Goal: Information Seeking & Learning: Learn about a topic

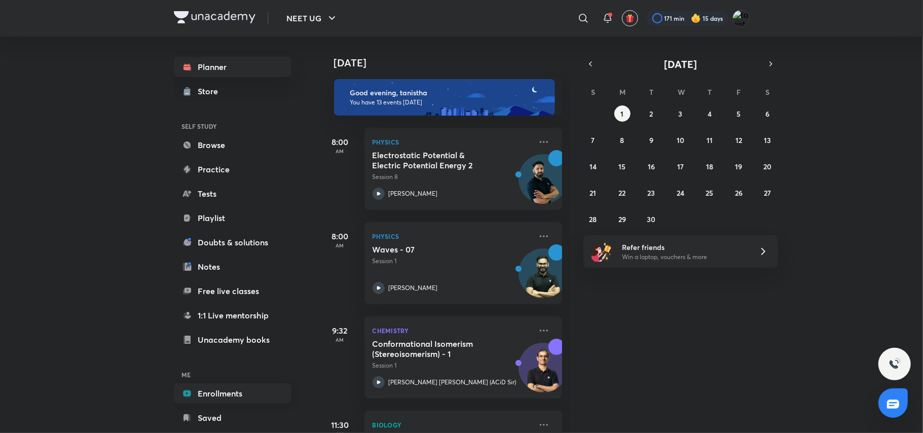
click at [228, 397] on link "Enrollments" at bounding box center [233, 393] width 118 height 20
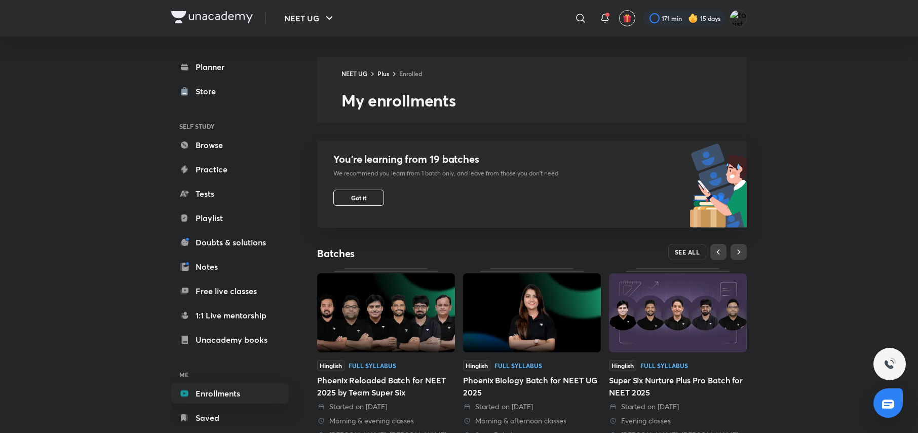
click at [680, 257] on button "SEE ALL" at bounding box center [687, 252] width 39 height 16
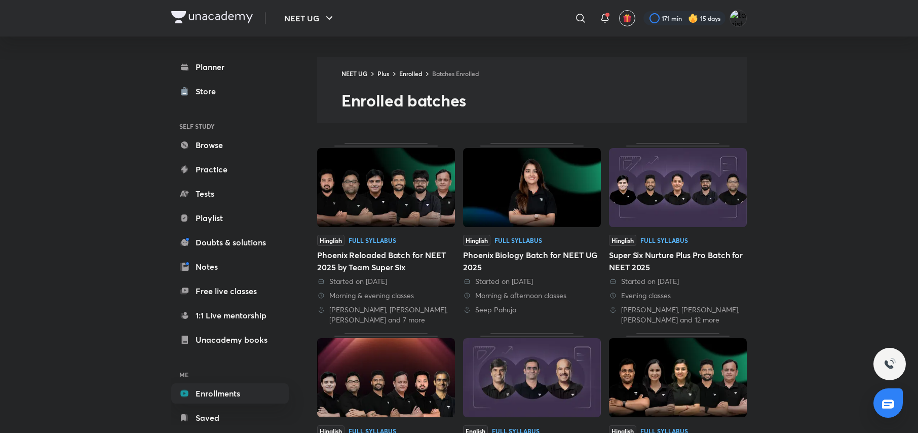
scroll to position [379, 0]
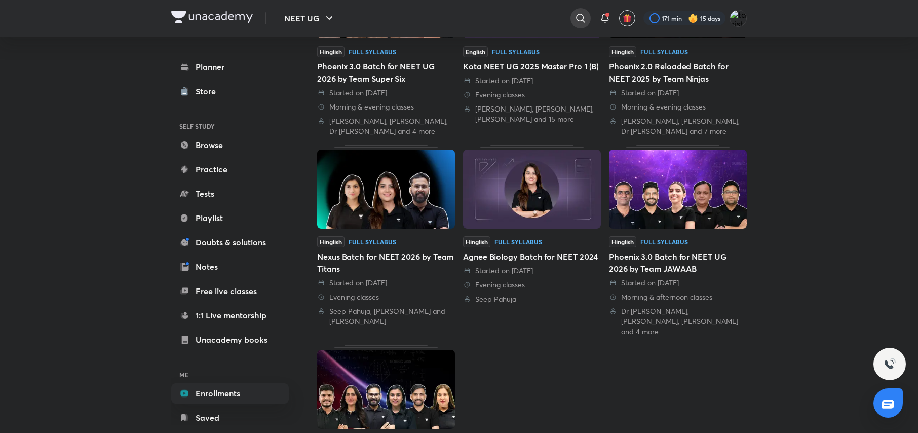
click at [580, 13] on icon at bounding box center [581, 18] width 12 height 12
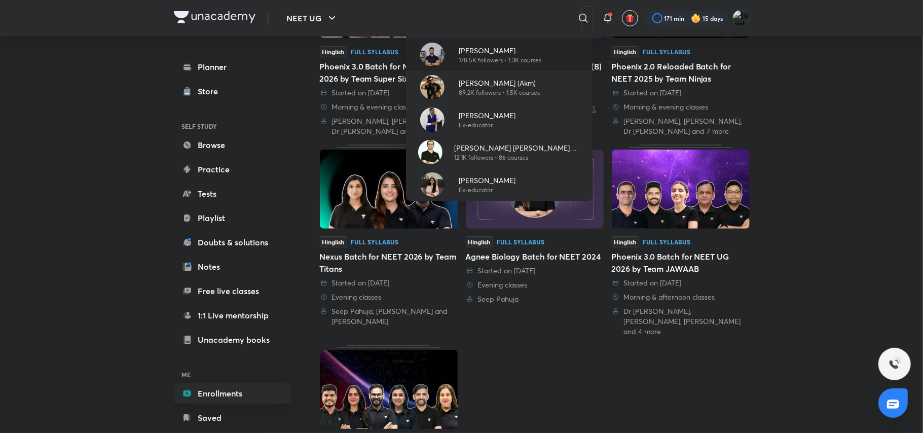
click at [535, 59] on p "178.5K followers • 1.3K courses" at bounding box center [500, 60] width 83 height 9
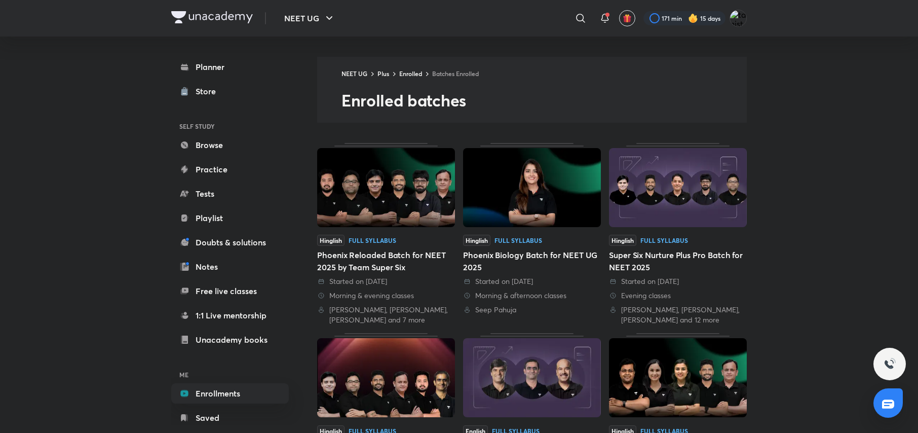
scroll to position [379, 0]
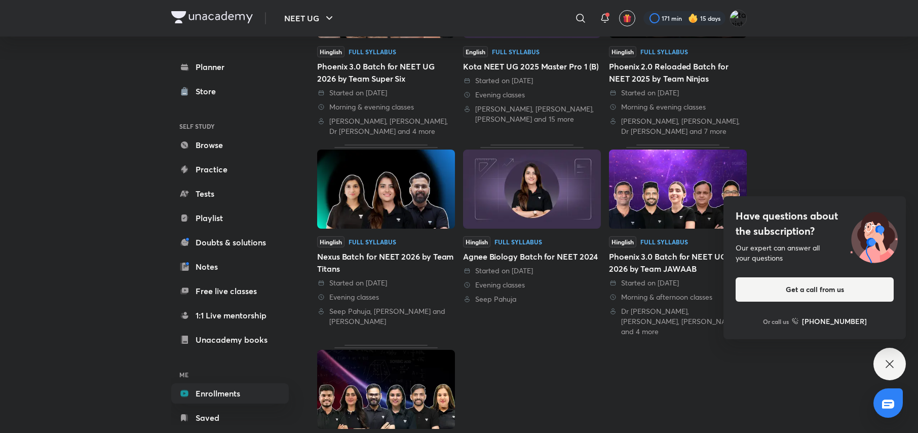
drag, startPoint x: 913, startPoint y: 341, endPoint x: 889, endPoint y: 359, distance: 30.4
click at [889, 359] on div "NEET UG ​ 171 min 15 days Planner Store SELF STUDY Browse Practice Tests Playli…" at bounding box center [459, 83] width 918 height 924
click at [889, 359] on icon at bounding box center [890, 364] width 12 height 12
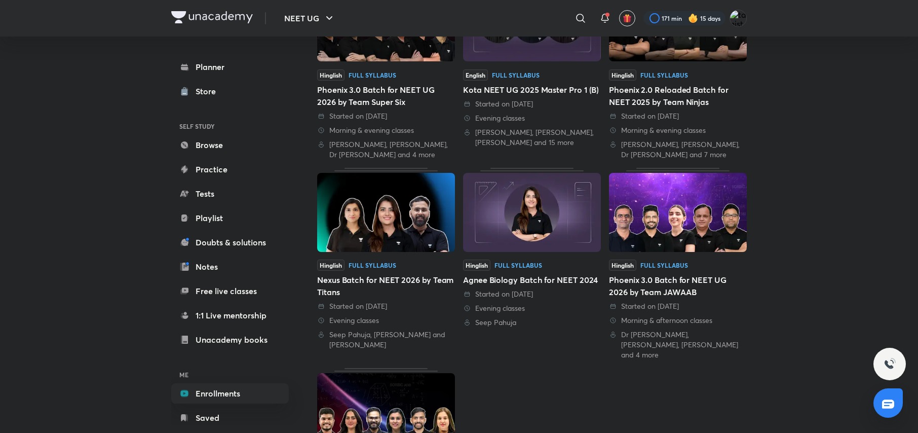
scroll to position [0, 0]
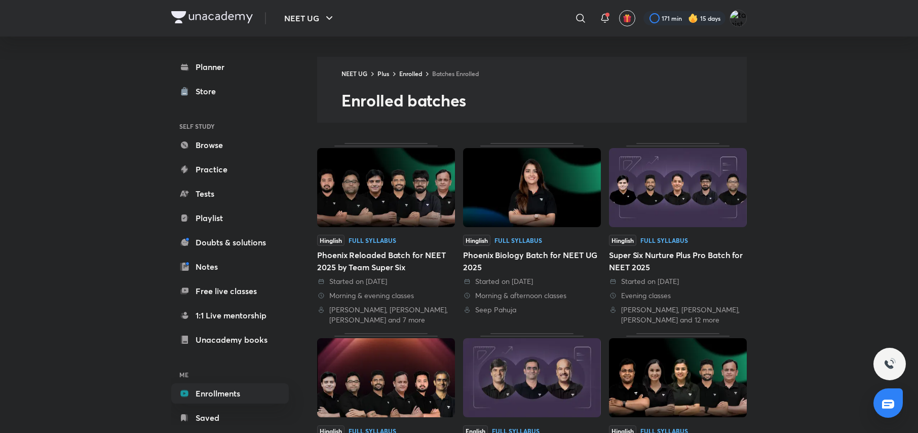
click at [342, 191] on img at bounding box center [386, 187] width 138 height 79
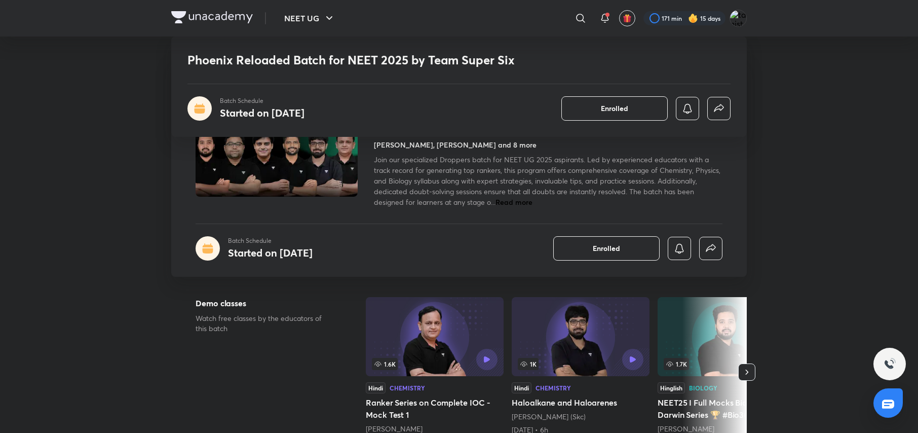
scroll to position [379, 0]
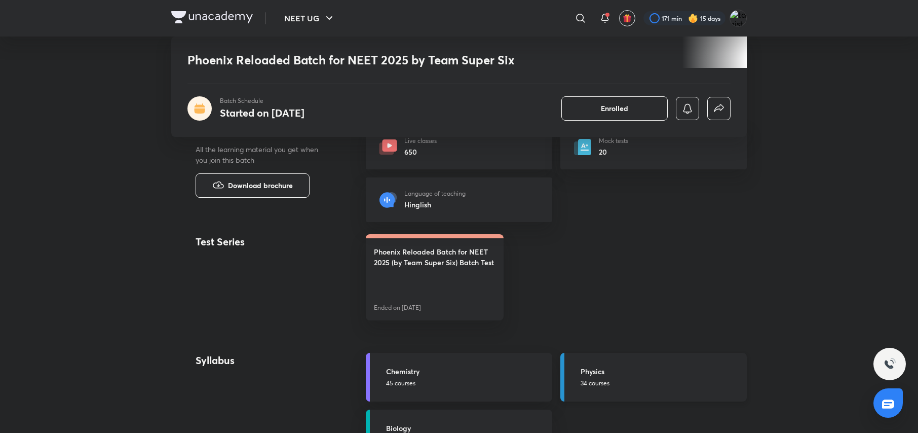
click at [634, 383] on p "34 courses" at bounding box center [661, 383] width 160 height 9
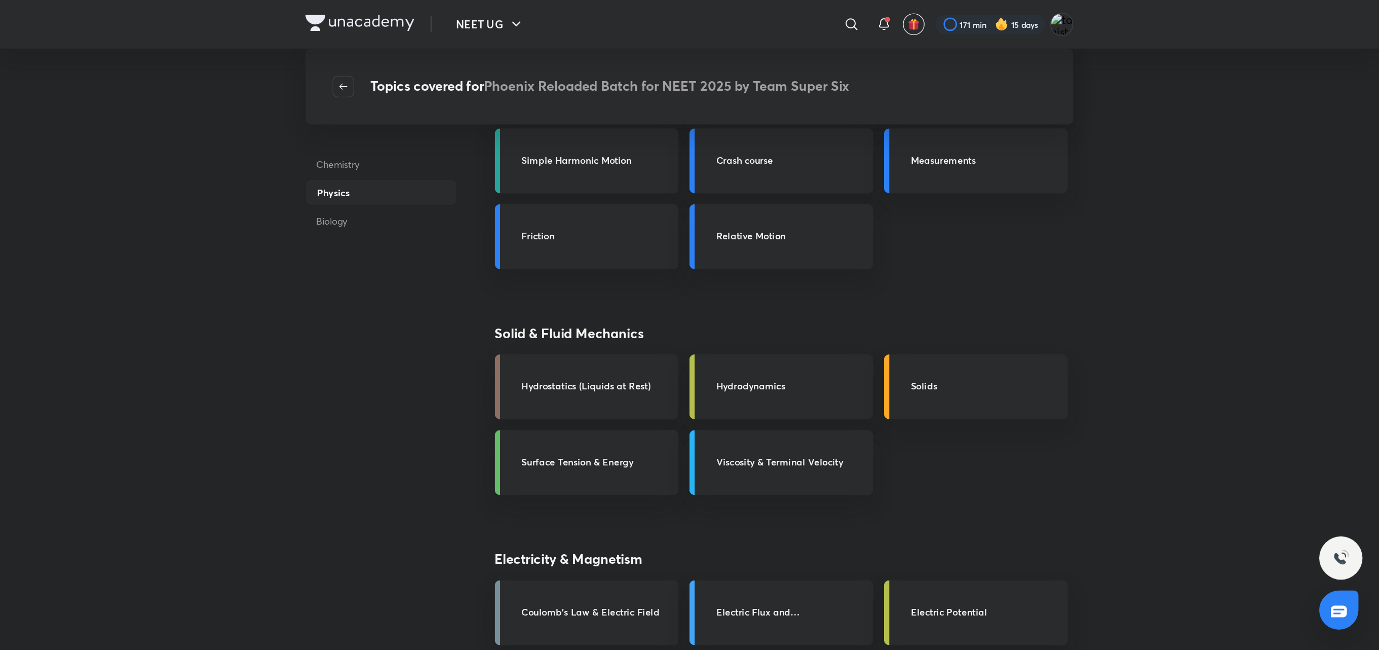
scroll to position [379, 0]
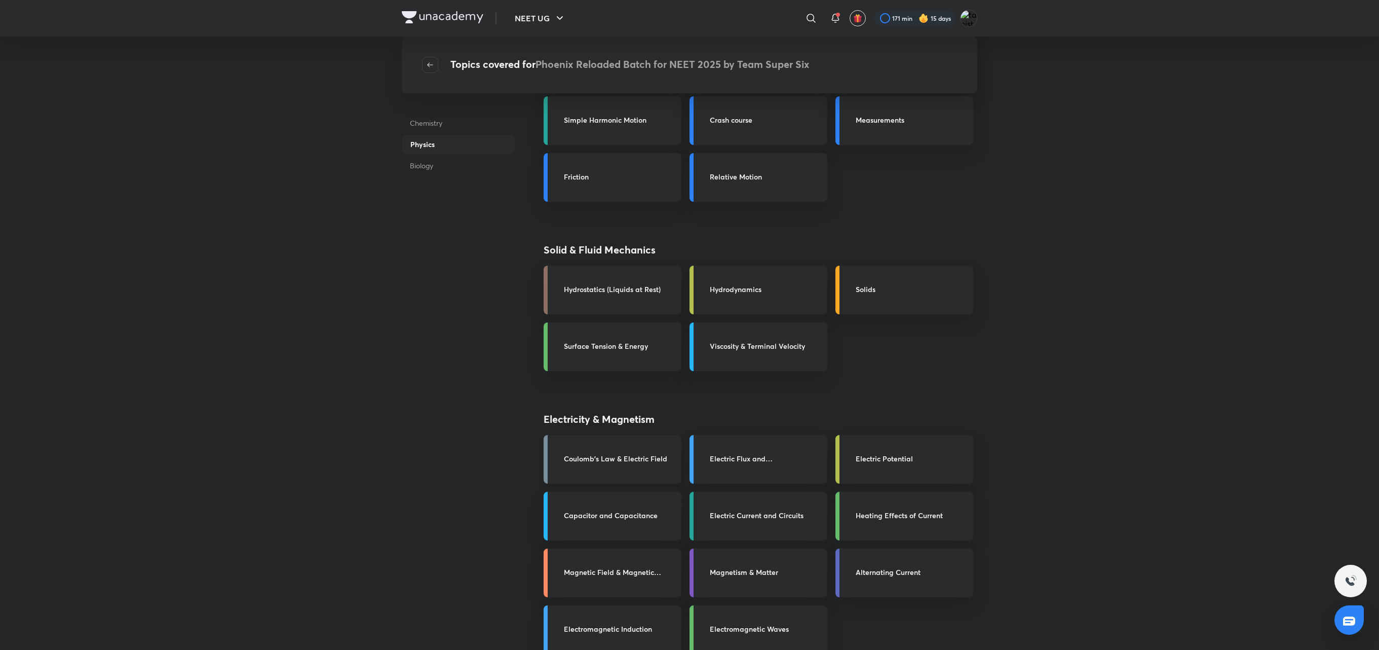
drag, startPoint x: 902, startPoint y: 1, endPoint x: 665, endPoint y: 442, distance: 501.0
click at [665, 432] on link "Coulomb's Law & Electric Field" at bounding box center [613, 459] width 138 height 49
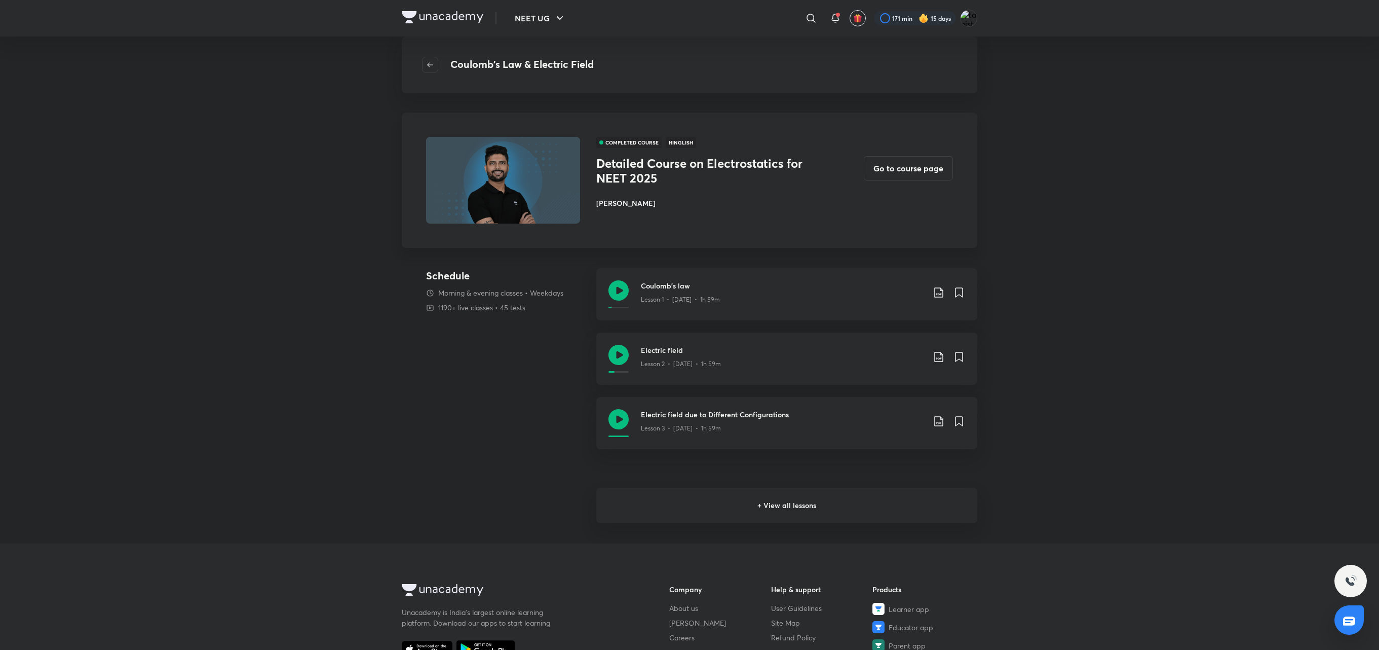
click at [791, 432] on h6 "+ View all lessons" at bounding box center [786, 504] width 381 height 35
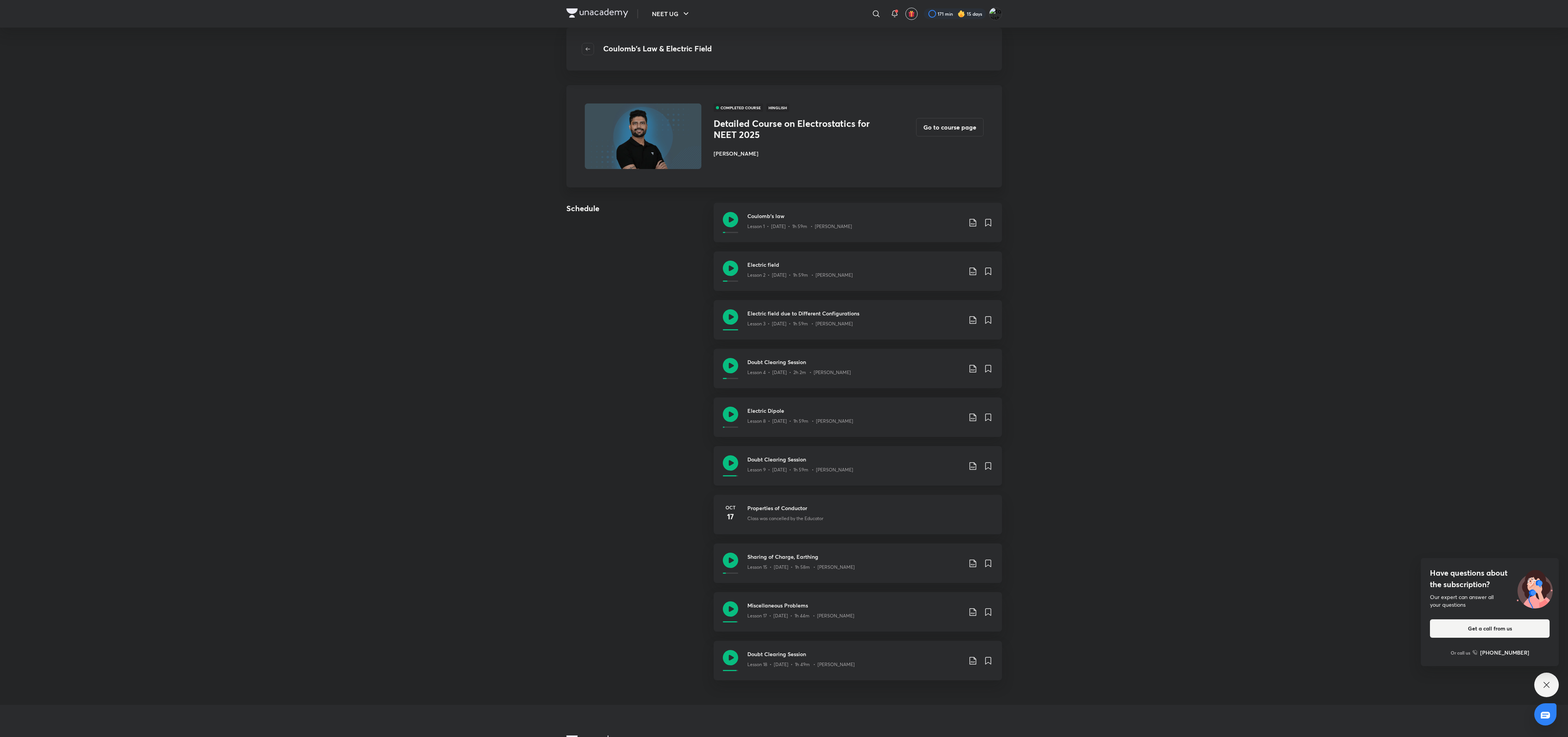
drag, startPoint x: 1047, startPoint y: 13, endPoint x: 893, endPoint y: 467, distance: 479.4
click at [695, 327] on div "Lesson 9 • Oct 10 • 1h 59m • Prateek Jain" at bounding box center [855, 468] width 215 height 10
click at [695, 248] on link "Coulomb's law Lesson 1 • Sep 24 • 1h 59m • Prateek Jain" at bounding box center [857, 227] width 288 height 48
click at [695, 133] on button "Go to course page" at bounding box center [950, 126] width 67 height 18
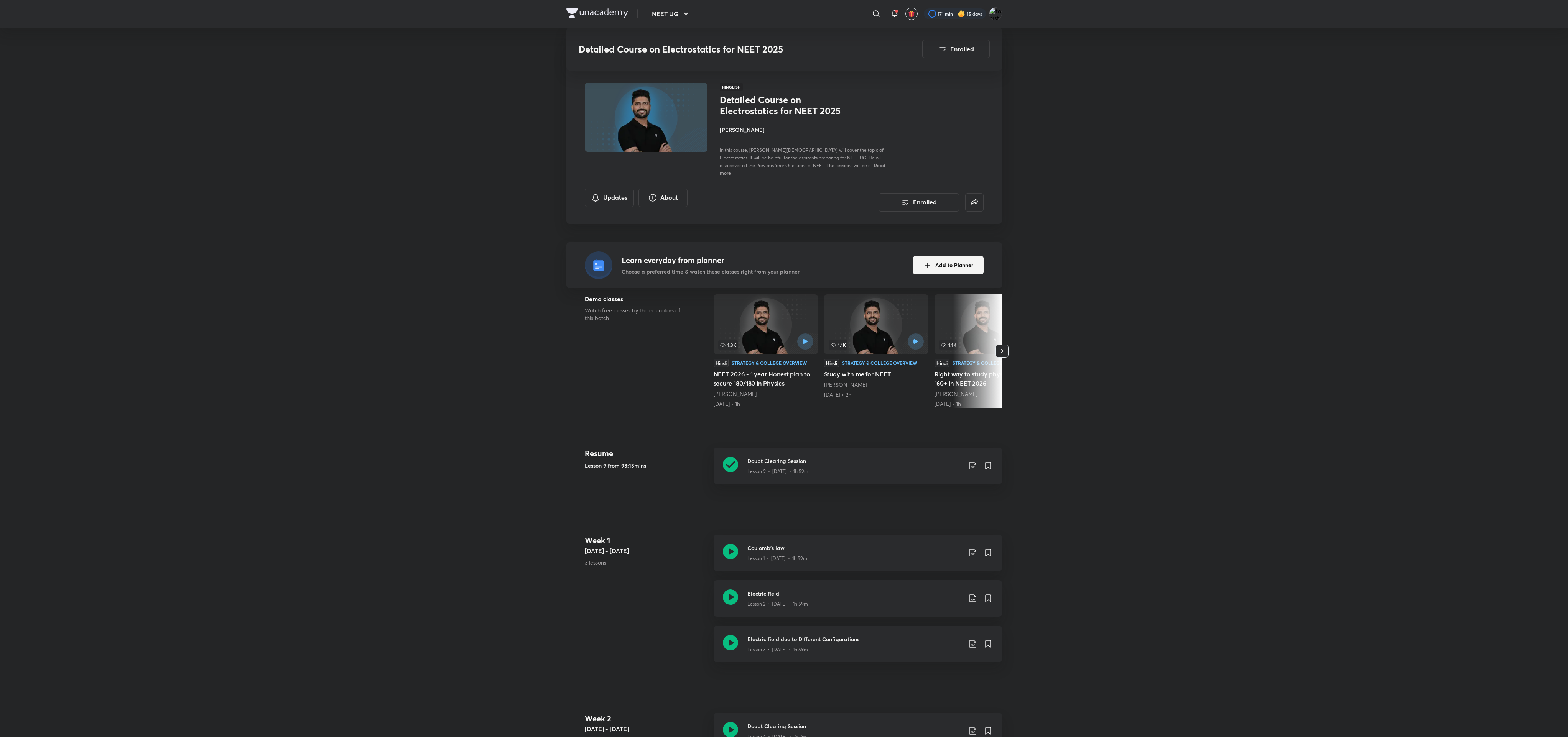
scroll to position [645, 0]
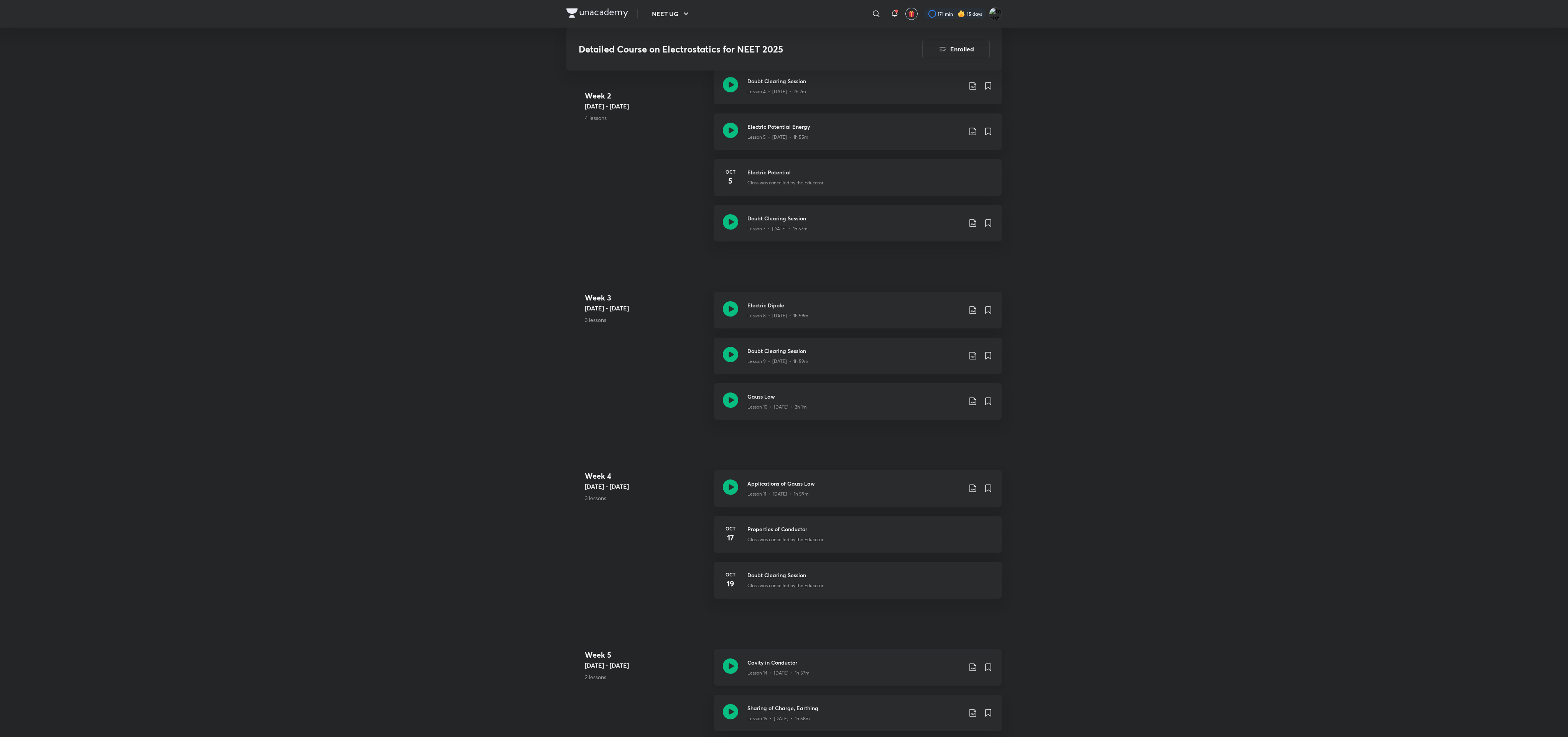
click at [695, 327] on div "Cavity in Conductor Lesson 14 • [DATE] • 1h 57m" at bounding box center [857, 667] width 288 height 36
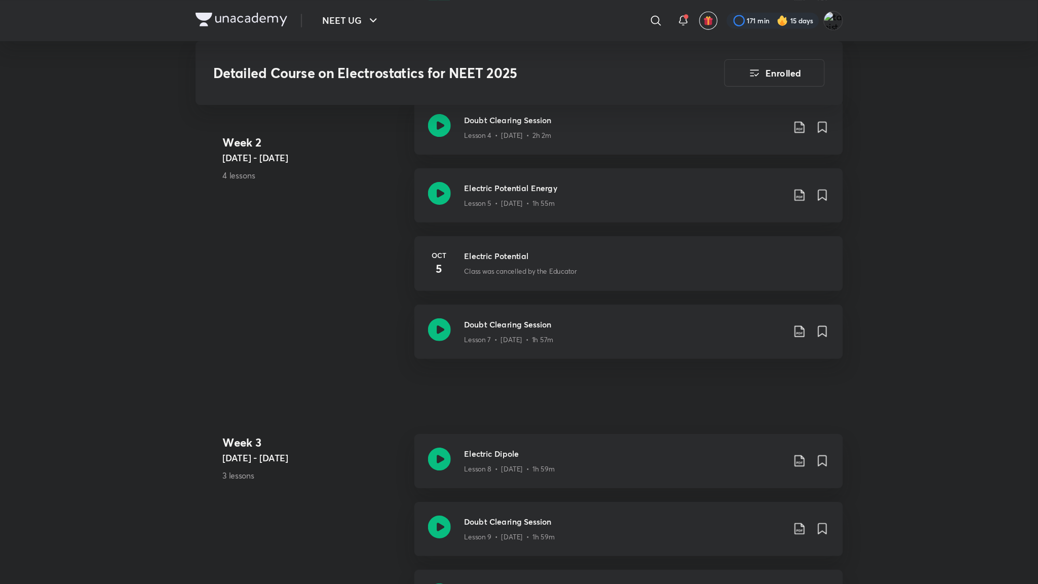
scroll to position [853, 0]
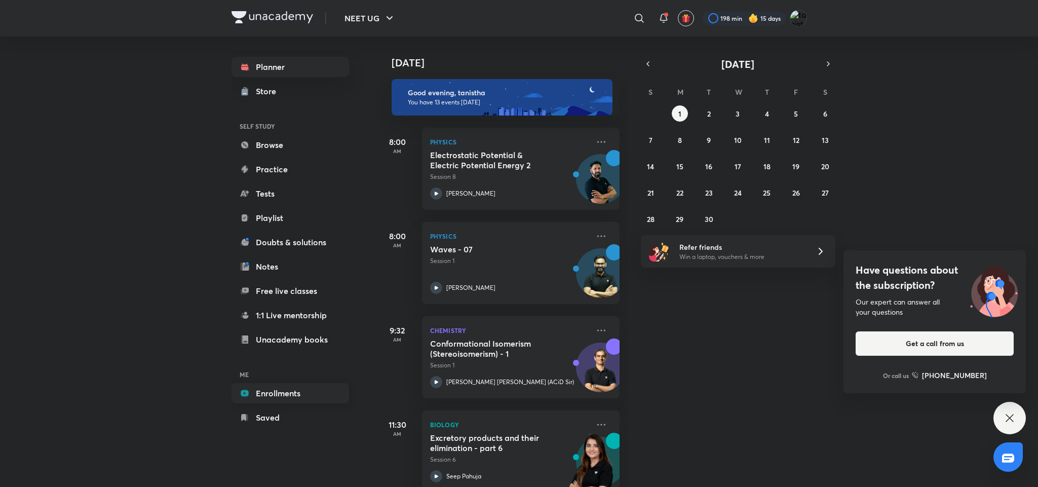
click at [286, 395] on link "Enrollments" at bounding box center [291, 393] width 118 height 20
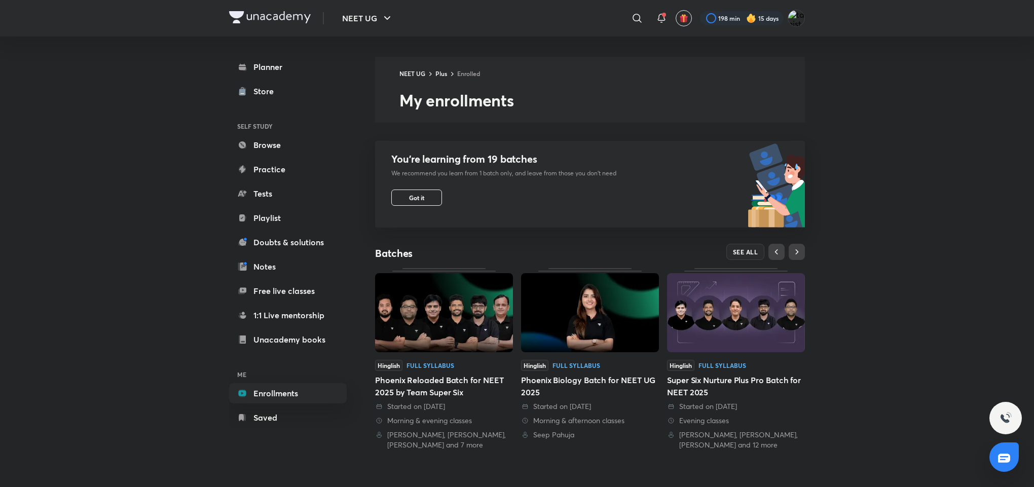
click at [444, 351] on img at bounding box center [444, 312] width 138 height 79
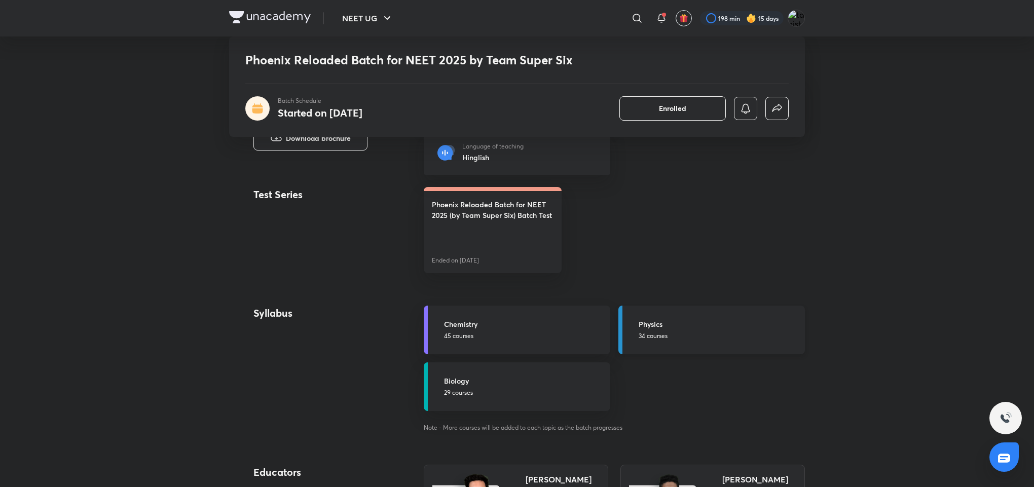
click at [727, 308] on link "Physics 34 courses" at bounding box center [711, 330] width 186 height 49
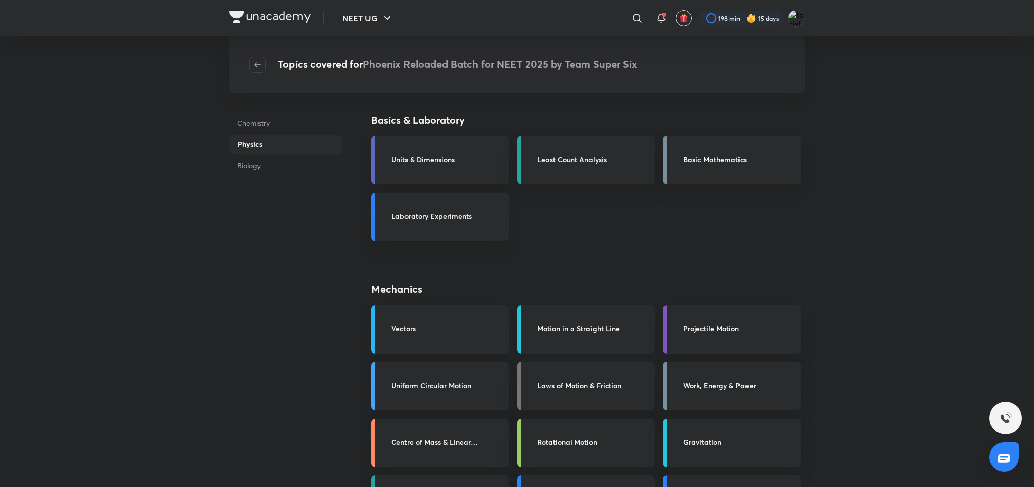
click at [602, 321] on link "Motion in a Straight Line" at bounding box center [586, 329] width 138 height 49
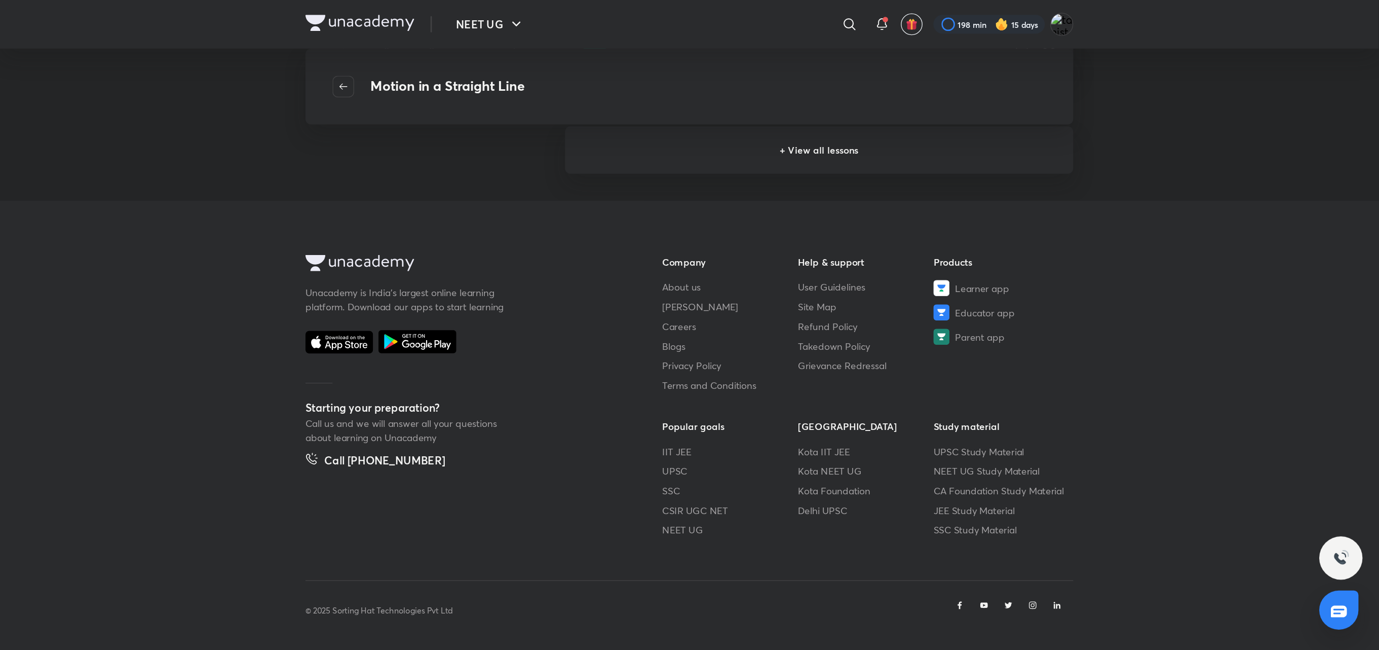
scroll to position [219, 0]
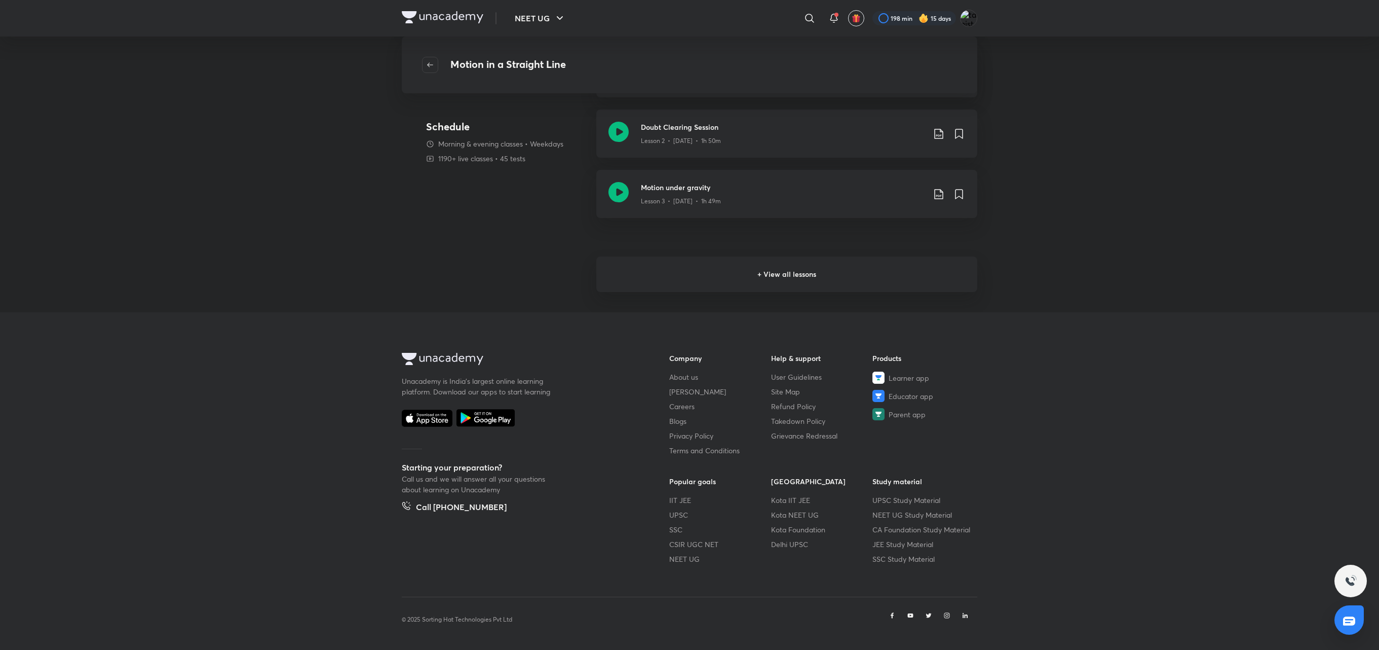
drag, startPoint x: 1013, startPoint y: 0, endPoint x: 764, endPoint y: 279, distance: 373.6
click at [764, 279] on h6 "+ View all lessons" at bounding box center [786, 273] width 381 height 35
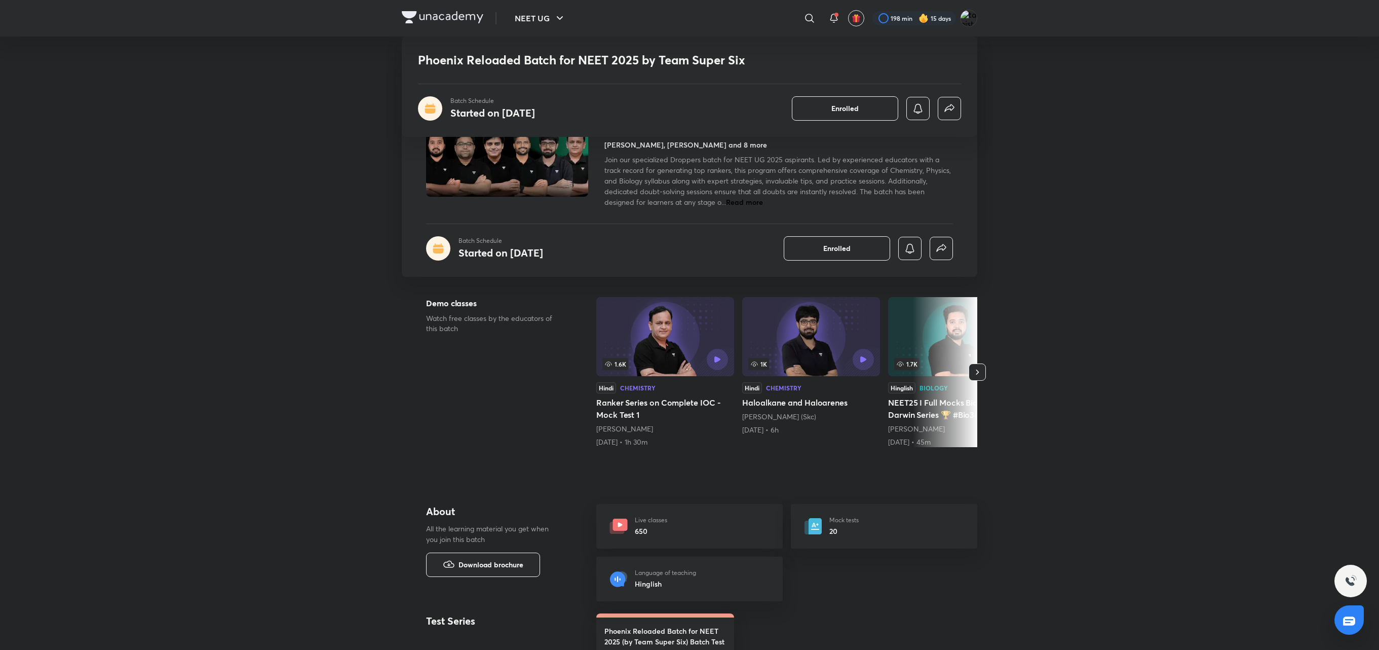
scroll to position [569, 0]
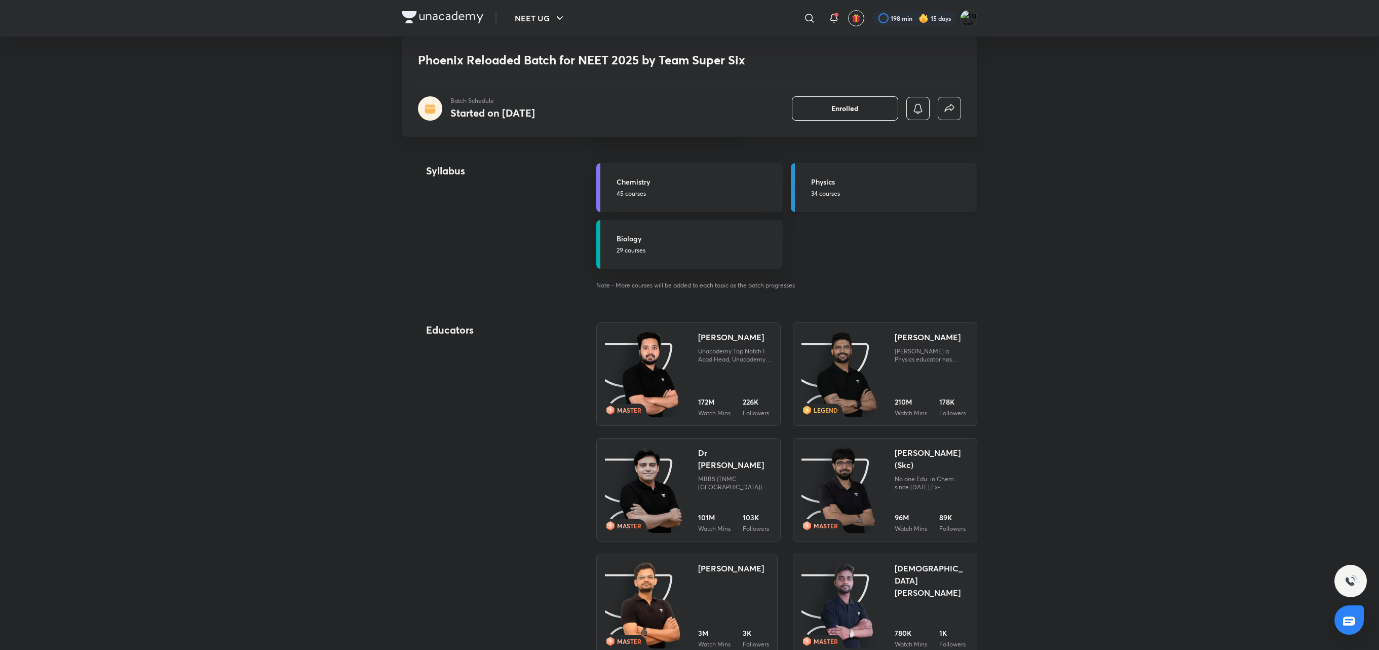
click at [842, 179] on h5 "Physics" at bounding box center [891, 181] width 160 height 11
click at [806, 204] on link "Physics 34 courses" at bounding box center [884, 187] width 186 height 49
click at [827, 192] on p "34 courses" at bounding box center [891, 193] width 160 height 9
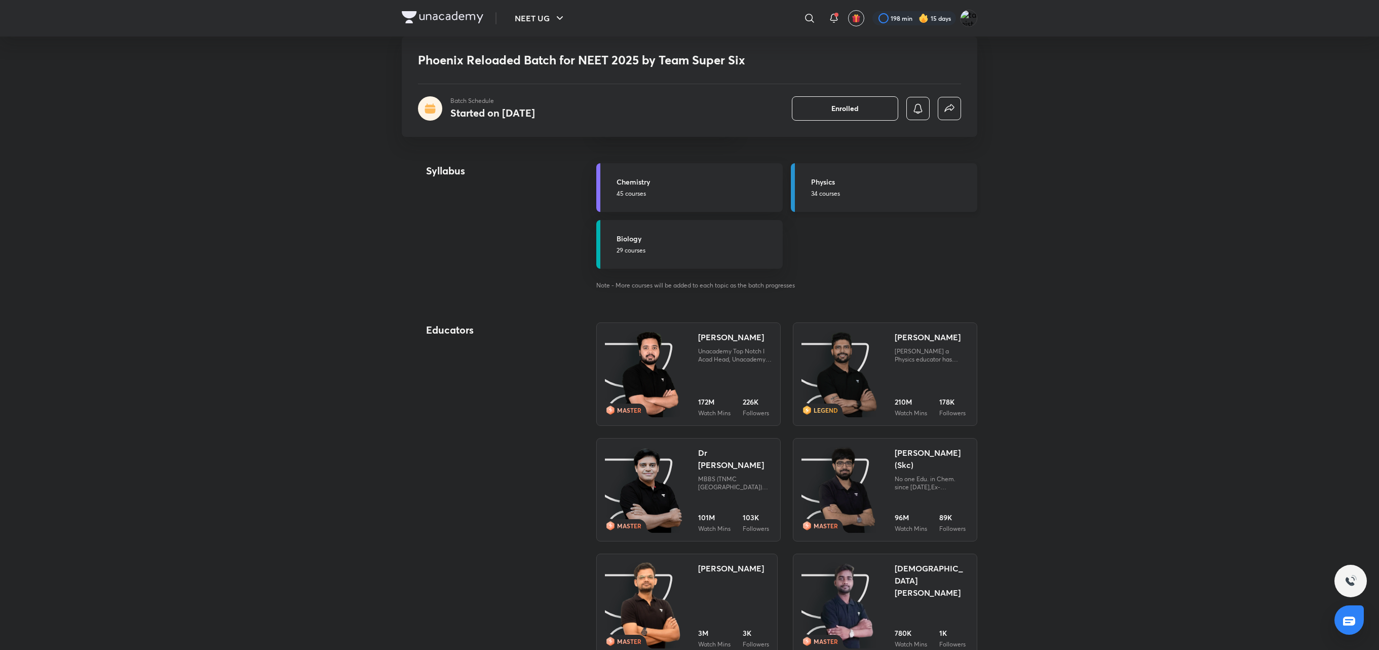
click at [827, 192] on p "34 courses" at bounding box center [891, 193] width 160 height 9
click at [891, 179] on h5 "Physics" at bounding box center [891, 181] width 160 height 11
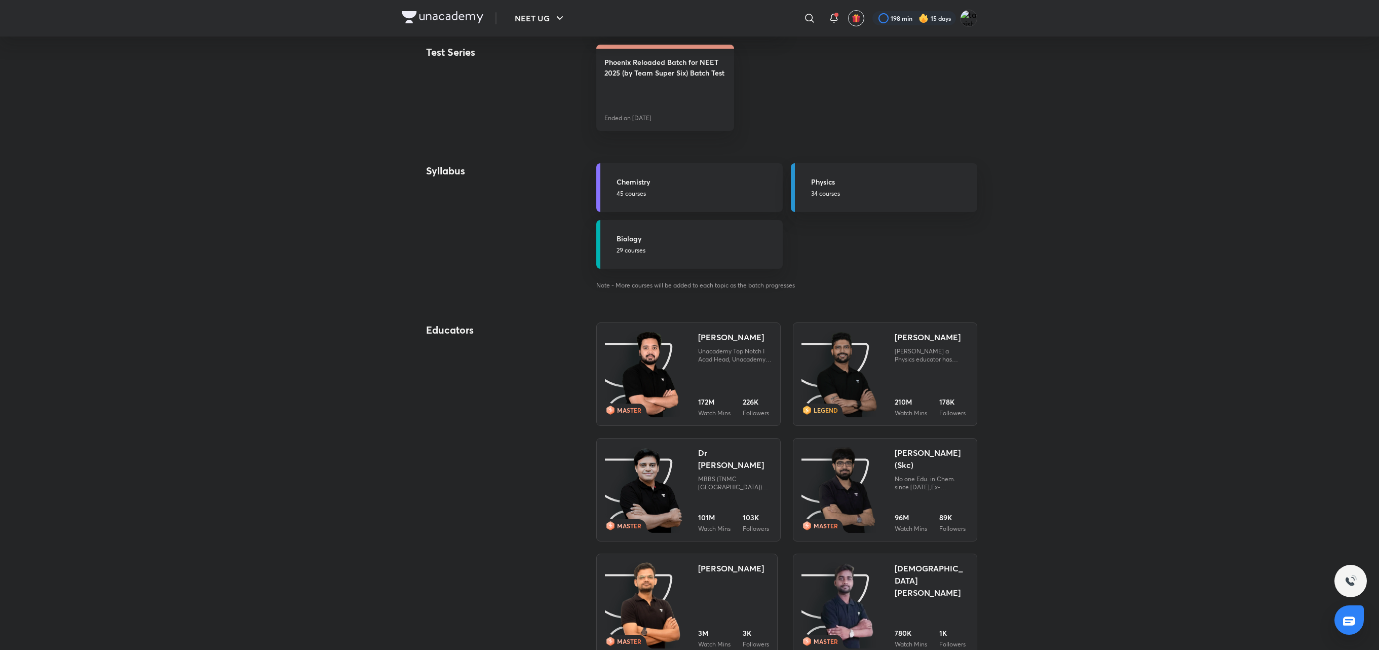
scroll to position [0, 0]
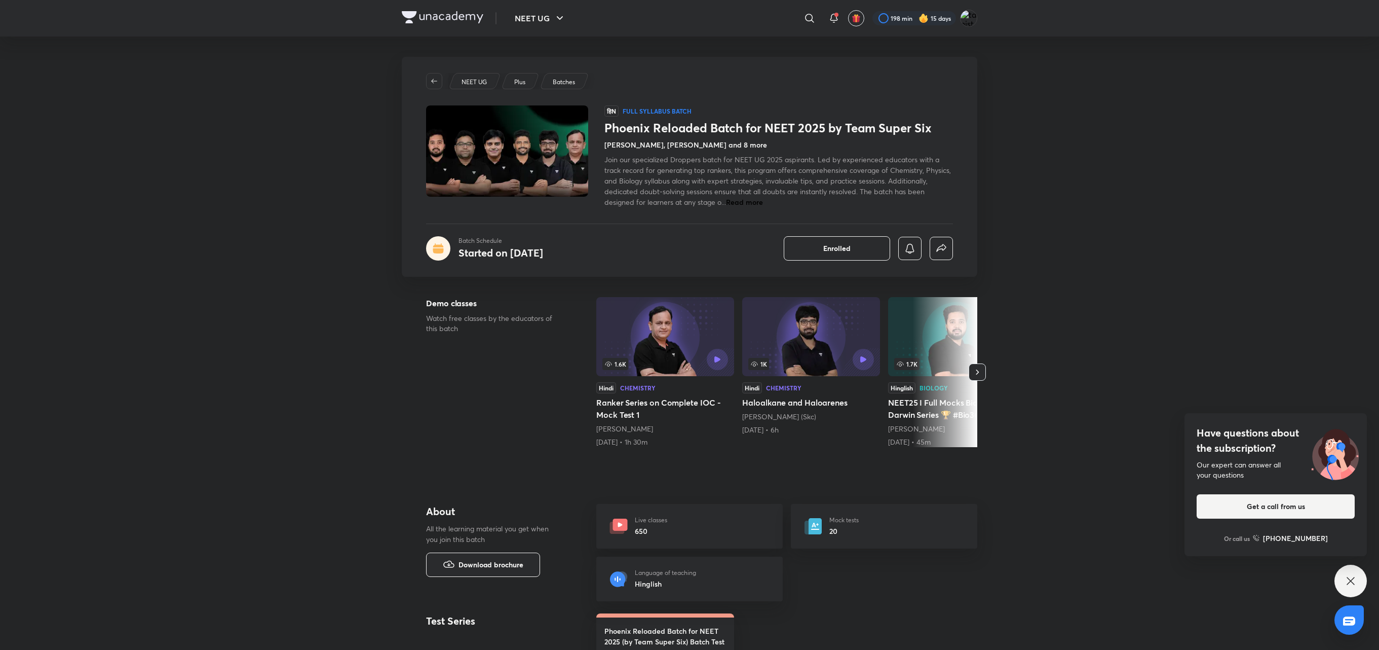
click at [1033, 486] on div "Have questions about the subscription? Our expert can answer all your questions…" at bounding box center [1351, 580] width 32 height 32
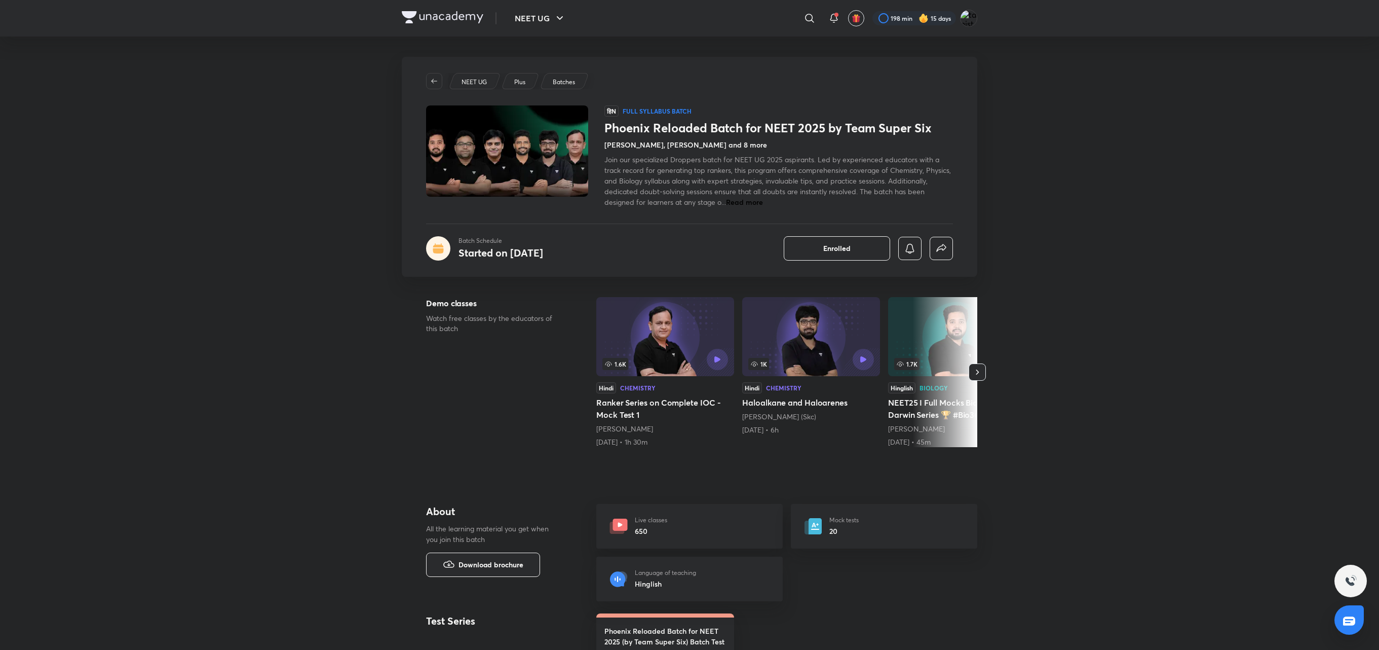
scroll to position [569, 0]
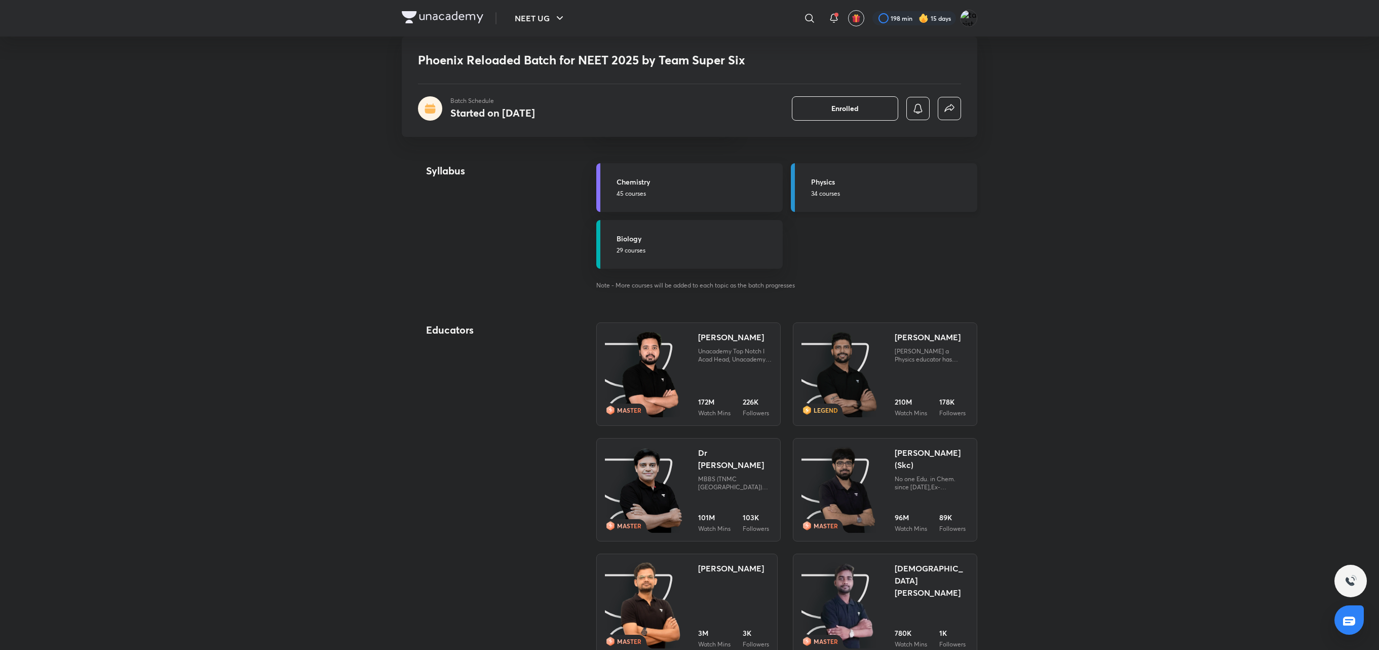
click at [826, 170] on link "Physics 34 courses" at bounding box center [884, 187] width 186 height 49
click at [694, 0] on html "NEET UG ​ 198 min 15 days Phoenix Reloaded Batch for NEET 2025 by Team Super Si…" at bounding box center [689, 653] width 1379 height 2445
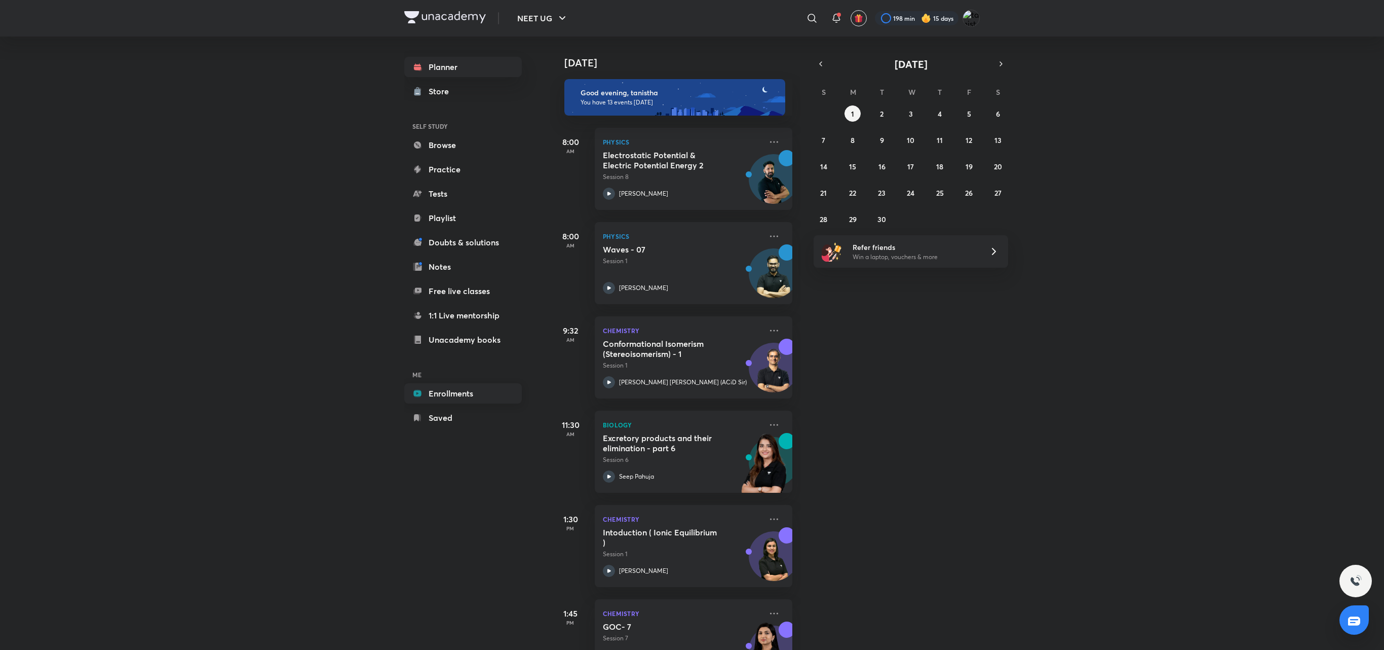
click at [493, 399] on link "Enrollments" at bounding box center [463, 393] width 118 height 20
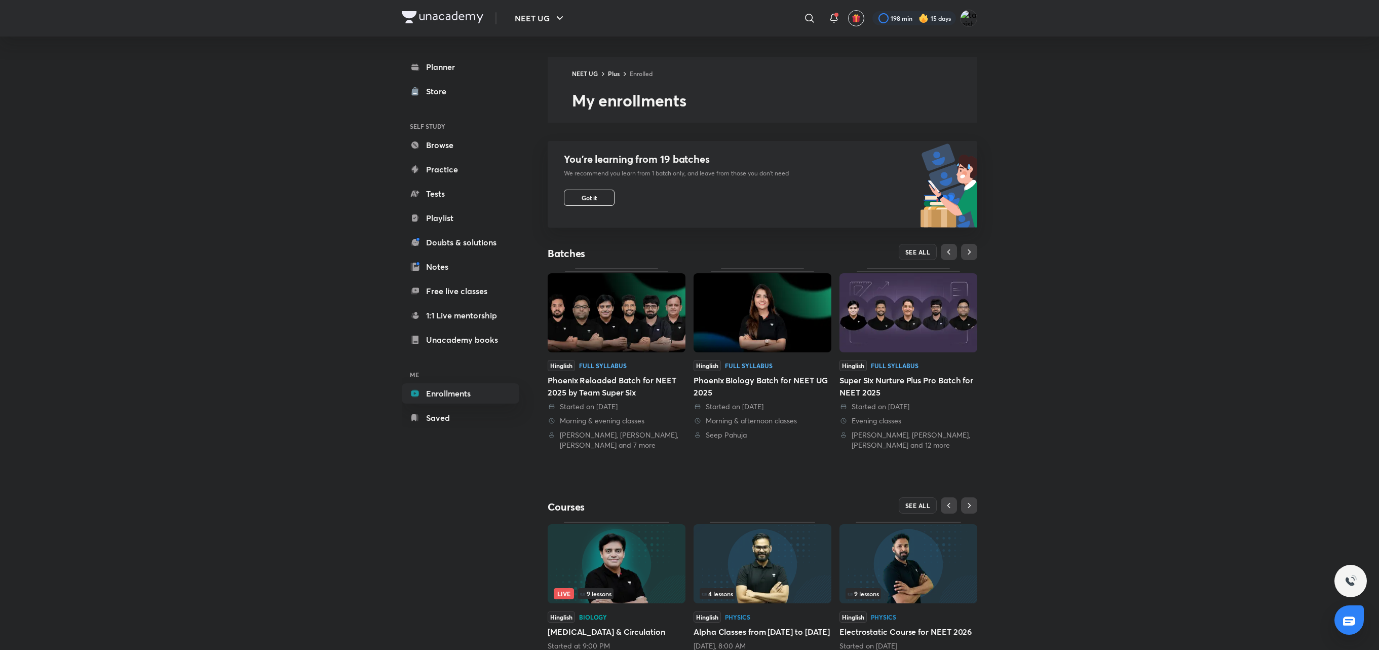
click at [619, 347] on img at bounding box center [617, 312] width 138 height 79
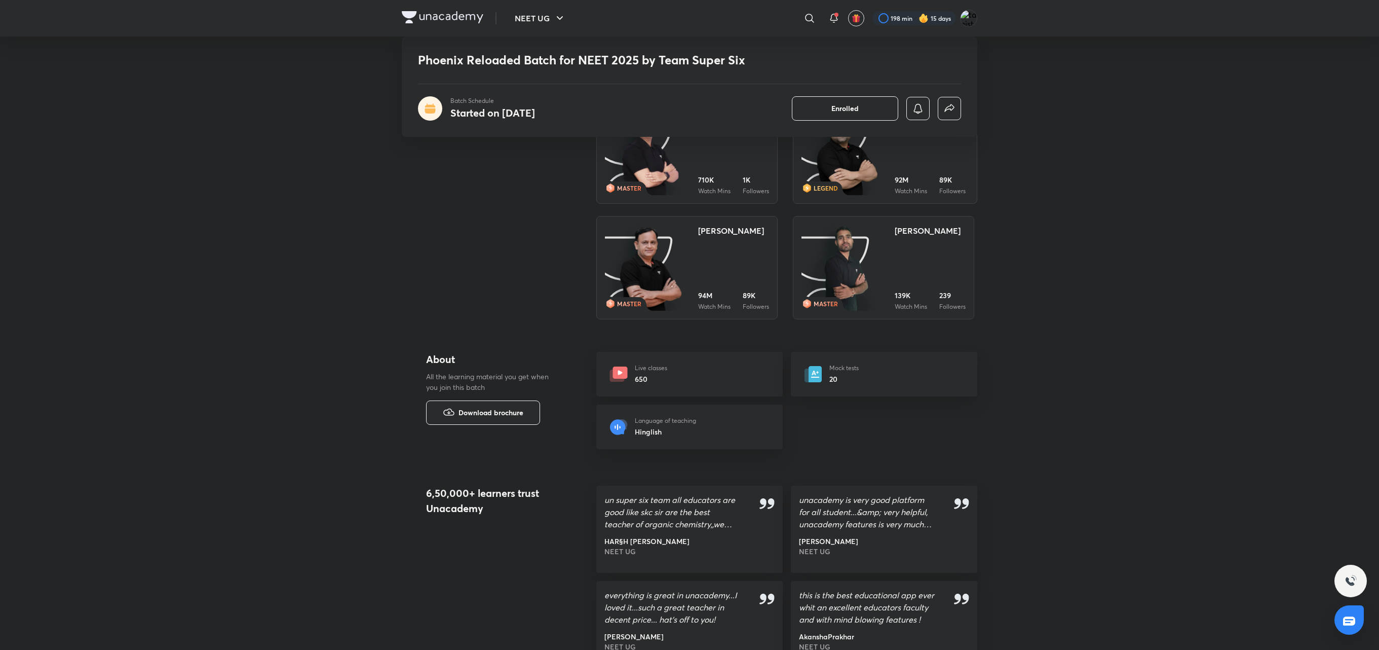
scroll to position [569, 0]
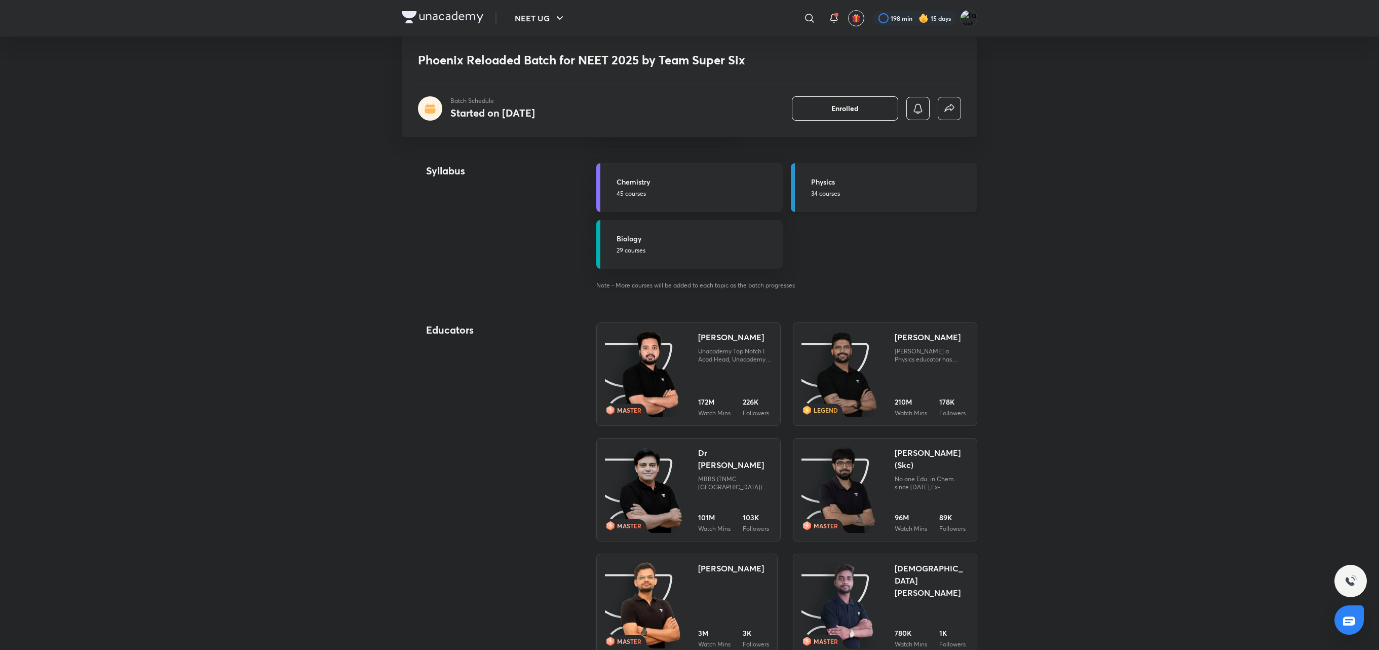
click at [968, 205] on link "Physics 34 courses" at bounding box center [884, 187] width 186 height 49
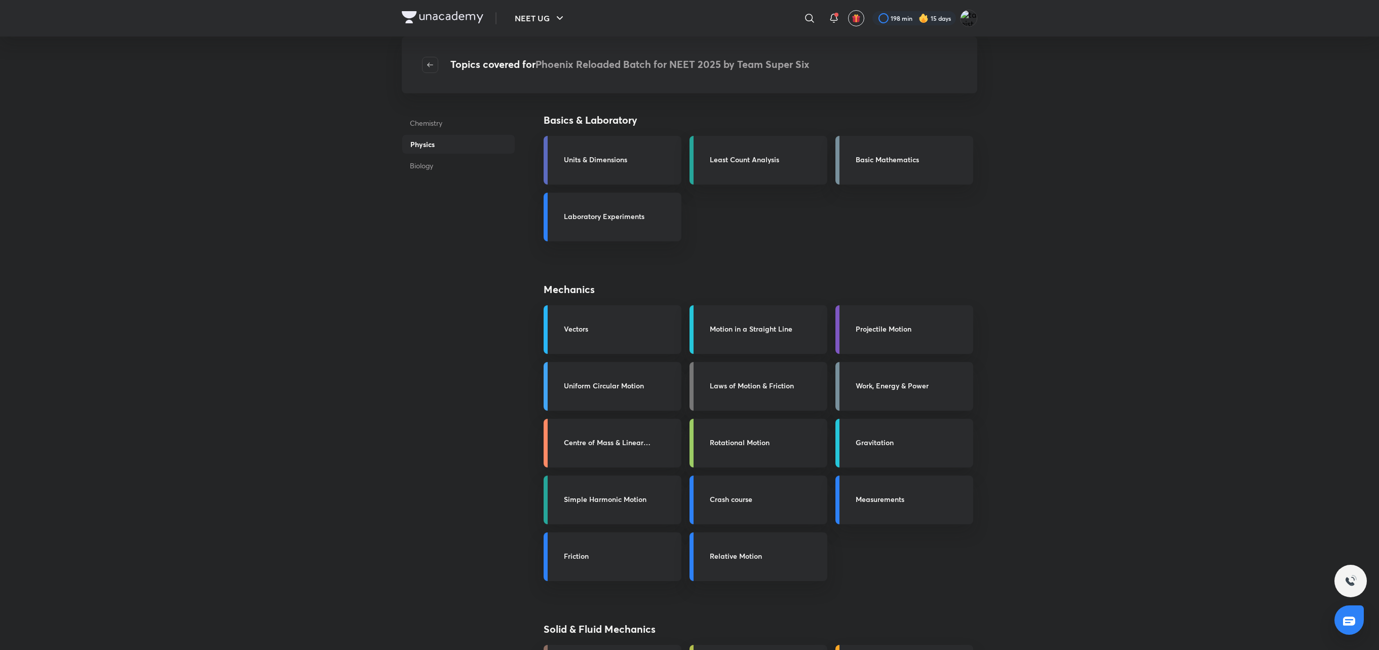
scroll to position [569, 0]
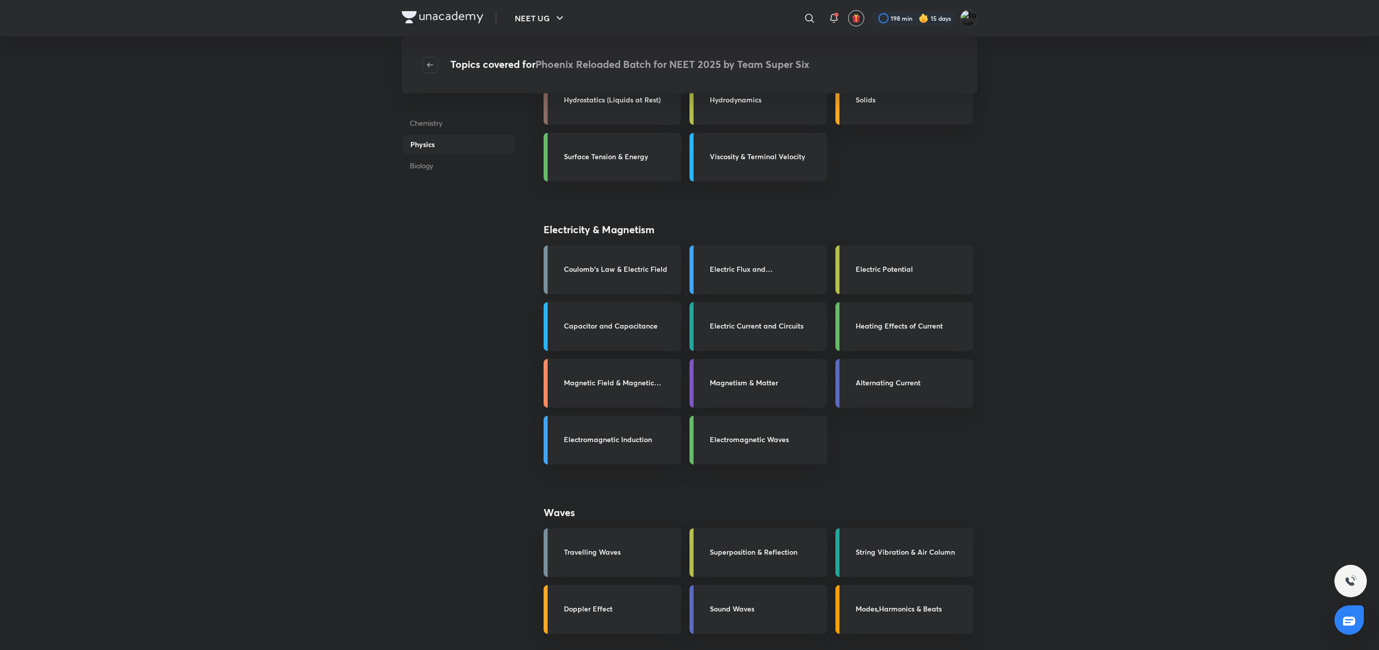
click at [655, 273] on h3 "Coulomb's Law & Electric Field" at bounding box center [619, 268] width 111 height 11
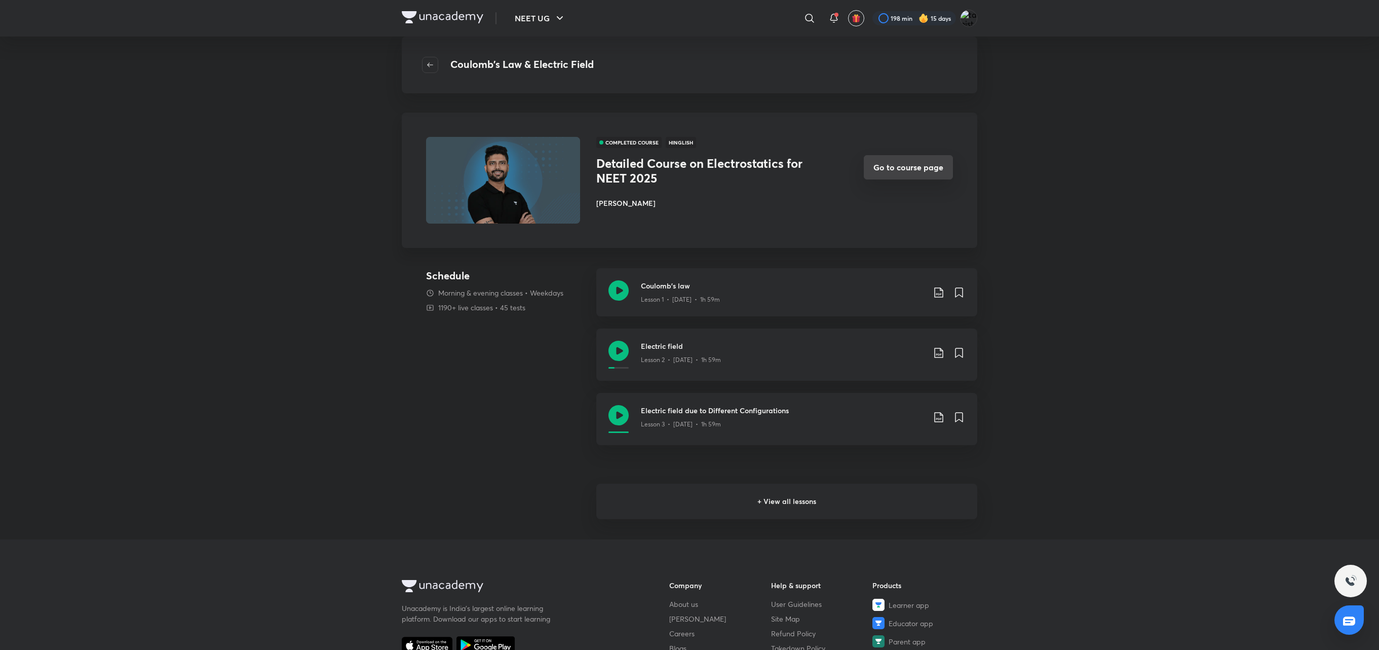
click at [892, 172] on button "Go to course page" at bounding box center [908, 167] width 89 height 24
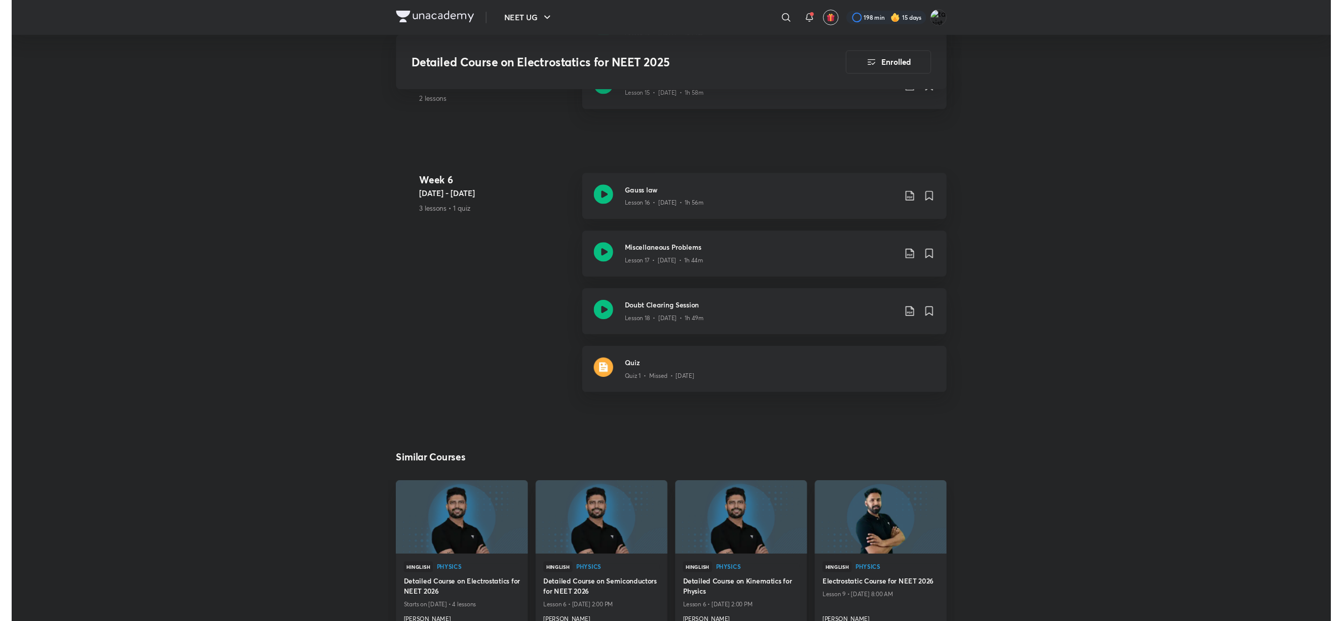
scroll to position [1137, 0]
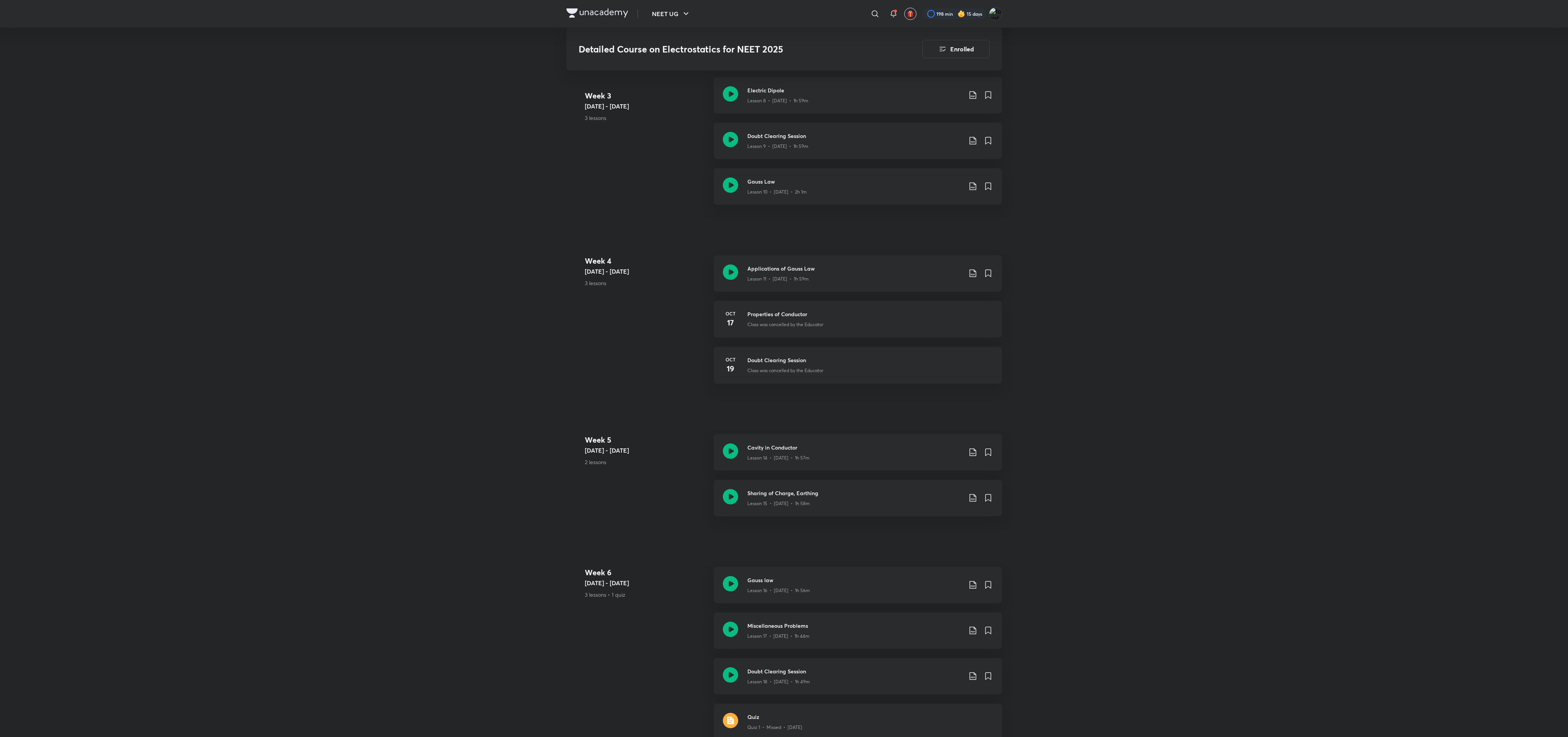
drag, startPoint x: 1020, startPoint y: 1, endPoint x: 1084, endPoint y: 537, distance: 539.8
click at [1044, 491] on div "NEET UG ​ 198 min 15 days Detailed Course on Electrostatics for NEET 2025 Enrol…" at bounding box center [784, 177] width 1568 height 2075
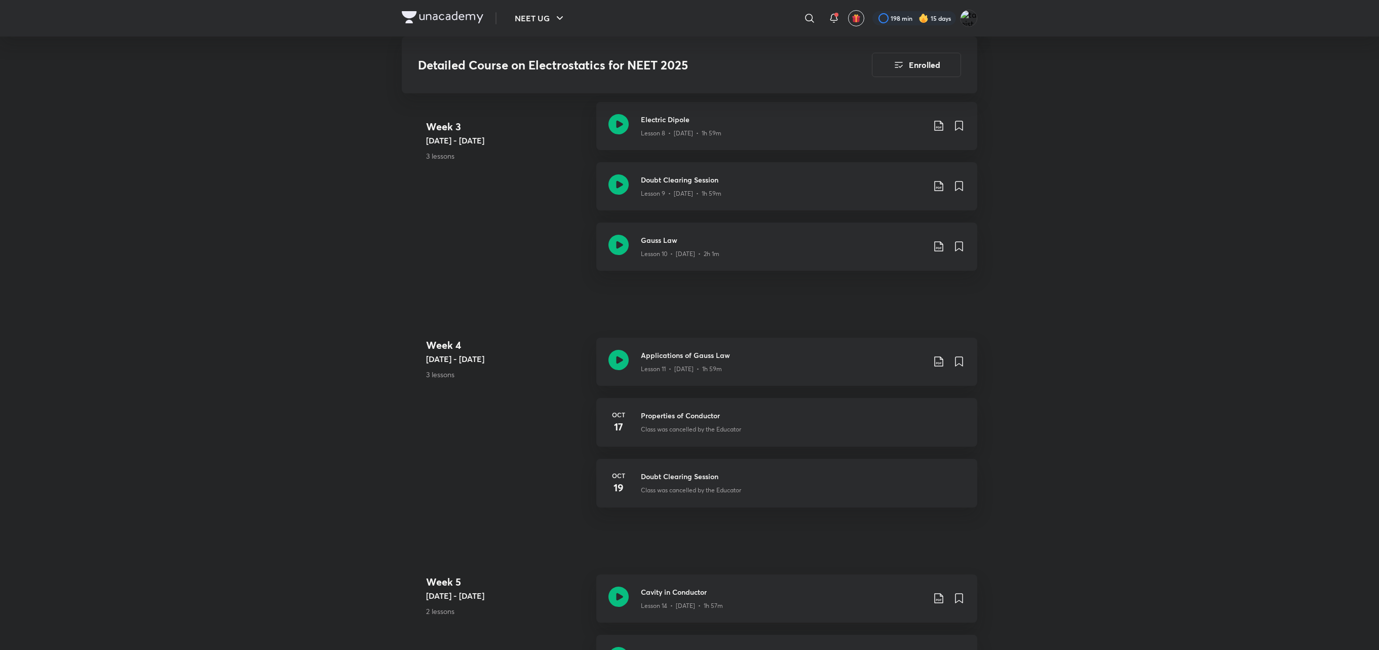
drag, startPoint x: 2051, startPoint y: 0, endPoint x: 828, endPoint y: 544, distance: 1338.3
click at [828, 544] on div "Detailed Course on Electrostatics for NEET 2025 Enrolled NEET UG Plus Syllabus …" at bounding box center [690, 83] width 576 height 2327
click at [936, 592] on icon at bounding box center [939, 598] width 12 height 12
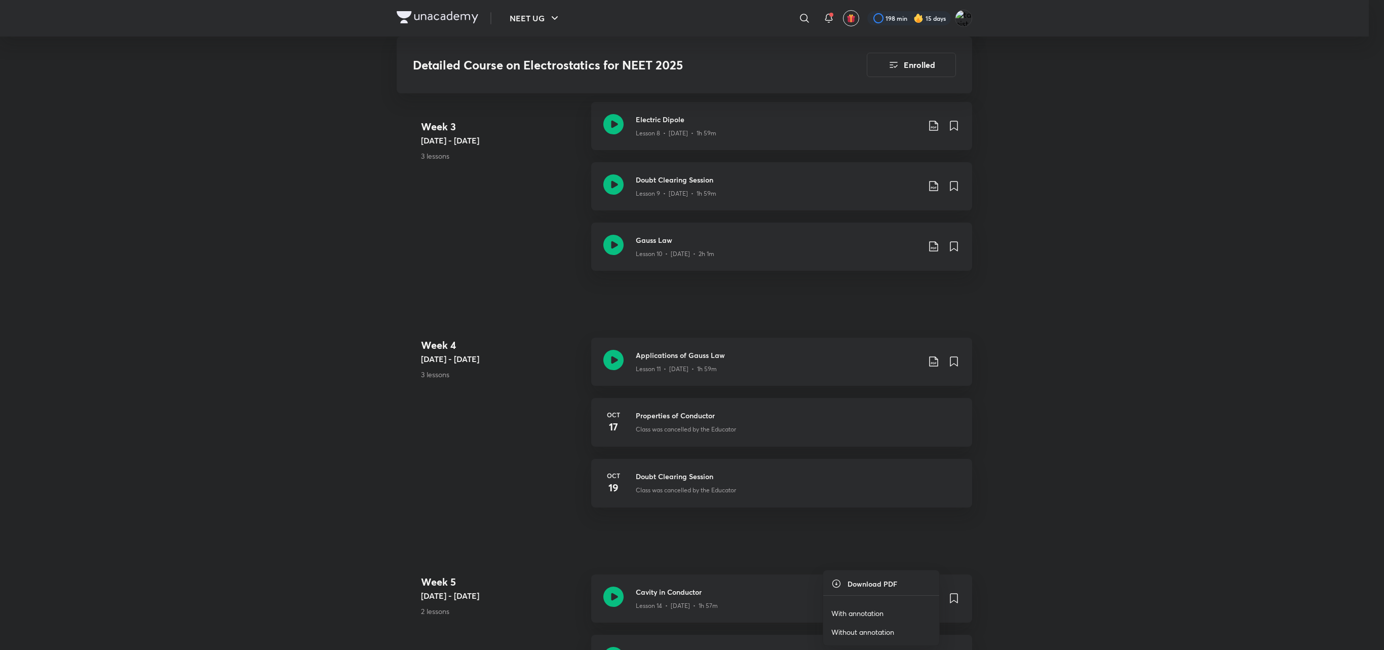
click at [907, 612] on li "With annotation" at bounding box center [881, 612] width 116 height 19
click at [876, 609] on p "With annotation" at bounding box center [858, 613] width 52 height 11
